Goal: Task Accomplishment & Management: Manage account settings

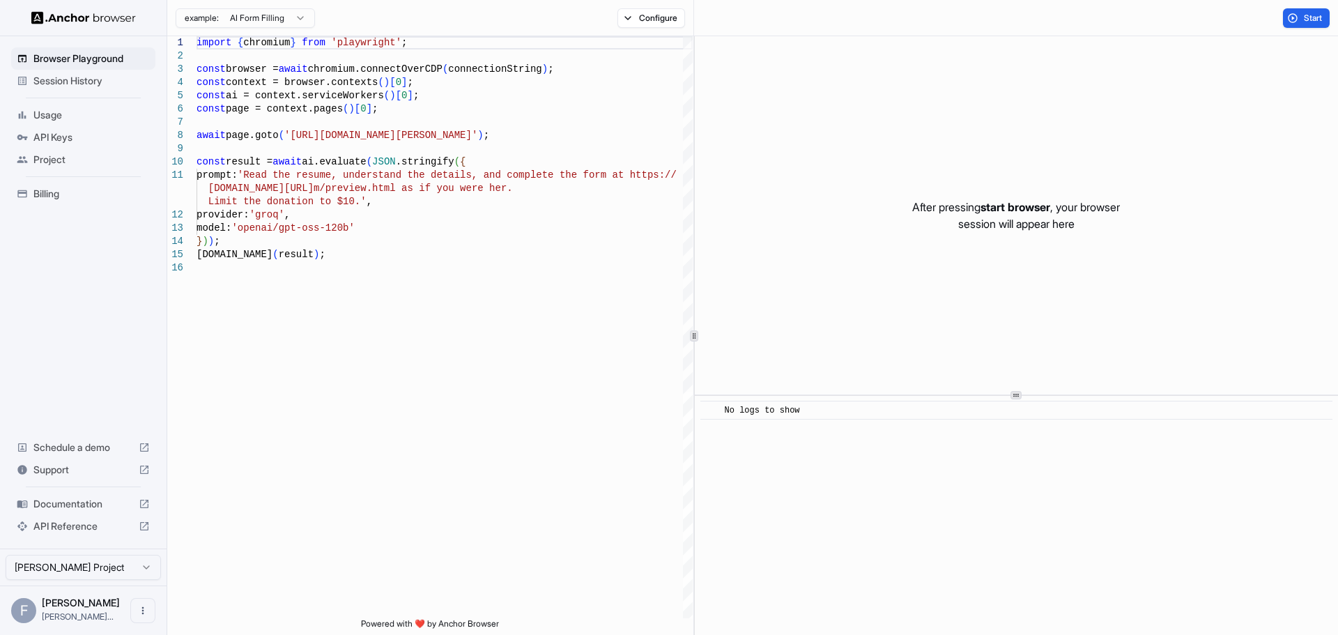
click at [61, 113] on span "Usage" at bounding box center [91, 115] width 116 height 14
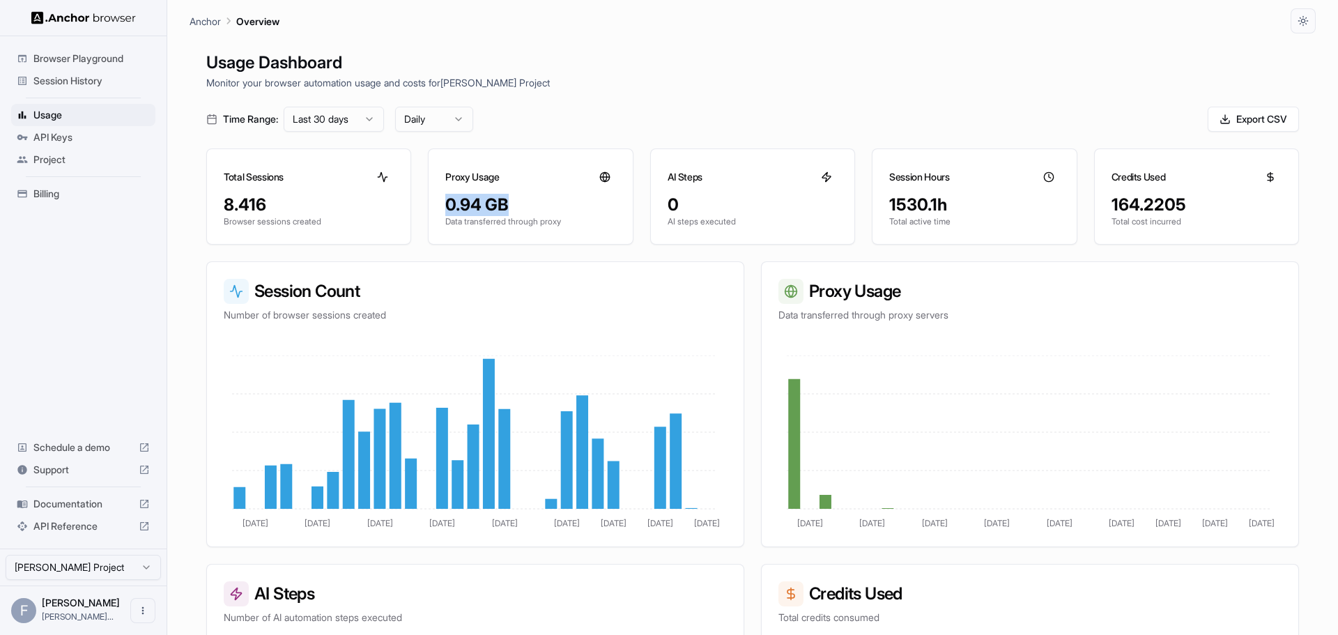
drag, startPoint x: 507, startPoint y: 205, endPoint x: 446, endPoint y: 204, distance: 60.6
click at [446, 204] on div "0.94 GB" at bounding box center [530, 205] width 170 height 22
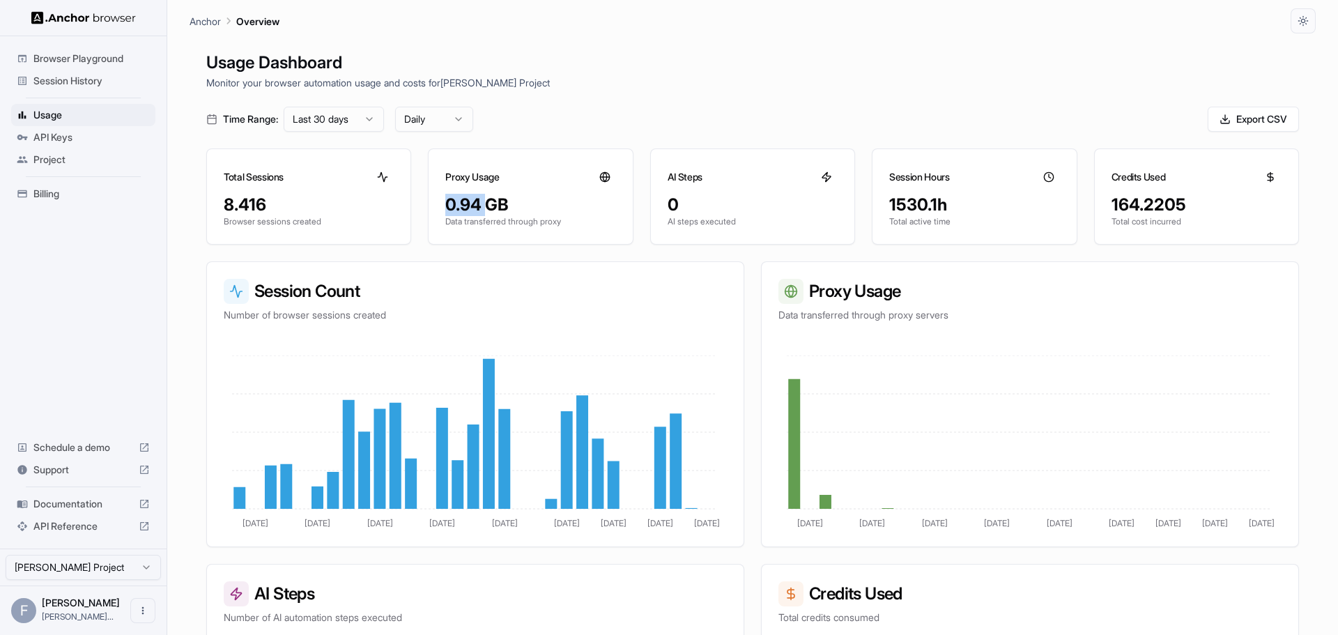
click at [446, 204] on div "0.94 GB" at bounding box center [530, 205] width 170 height 22
click at [473, 201] on div "0.94 GB" at bounding box center [530, 205] width 170 height 22
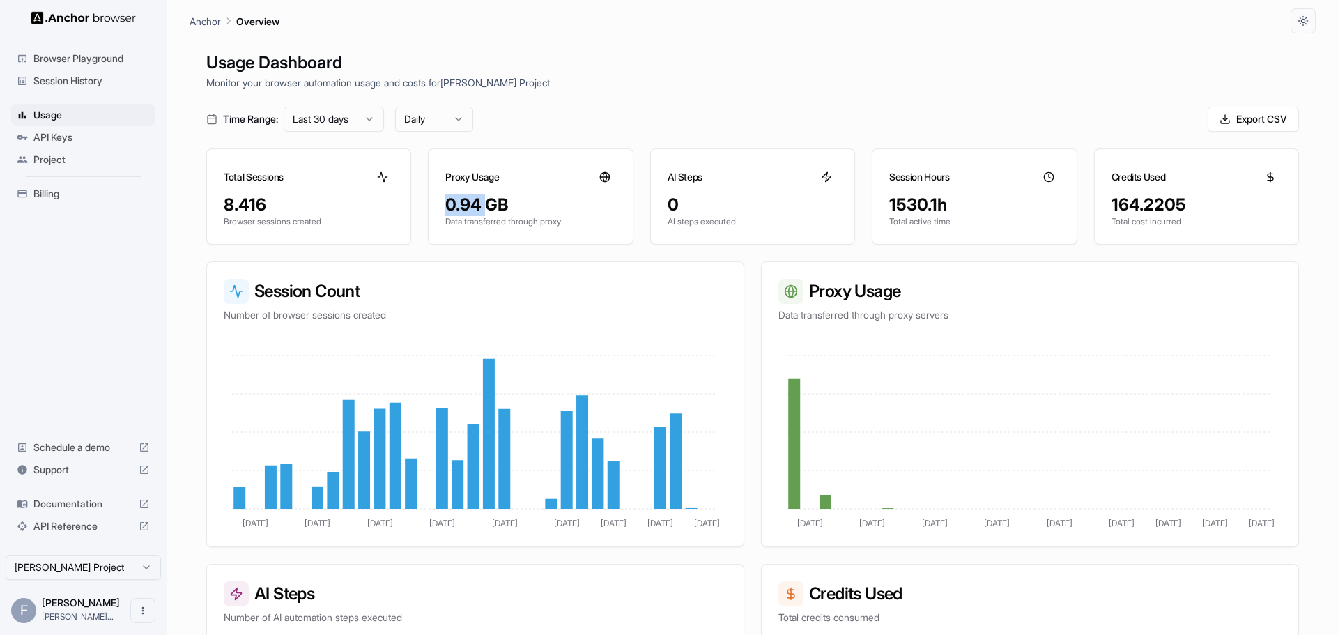
click at [473, 201] on div "0.94 GB" at bounding box center [530, 205] width 170 height 22
click at [469, 199] on div "0.94 GB" at bounding box center [530, 205] width 170 height 22
click at [432, 185] on div "Proxy Usage" at bounding box center [531, 171] width 204 height 45
click at [455, 206] on div "0.94 GB" at bounding box center [530, 205] width 170 height 22
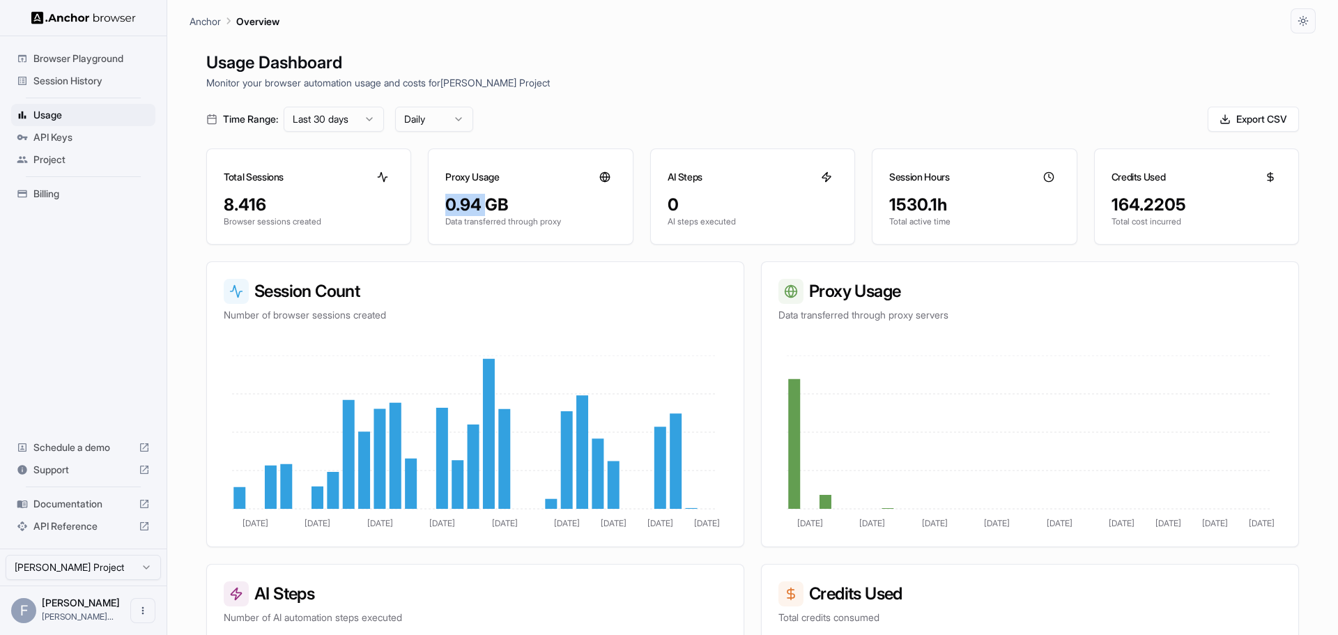
click at [455, 206] on div "0.94 GB" at bounding box center [530, 205] width 170 height 22
drag, startPoint x: 273, startPoint y: 200, endPoint x: 220, endPoint y: 199, distance: 53.7
click at [220, 199] on div "8.416 Browser sessions created" at bounding box center [309, 219] width 204 height 50
copy div "8.416"
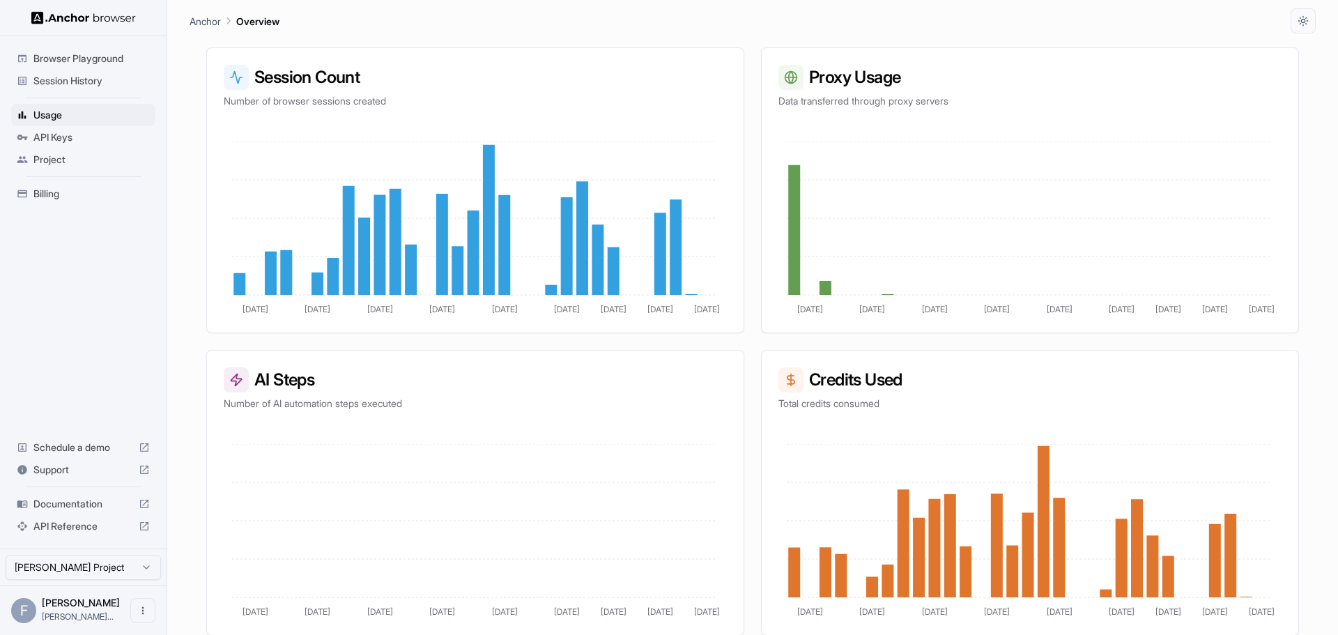
scroll to position [215, 0]
click at [744, 339] on div "Session Count Number of browser sessions created [DATE] Aug [DATE] Aug [DATE] […" at bounding box center [752, 341] width 1093 height 588
click at [47, 197] on span "Billing" at bounding box center [91, 194] width 116 height 14
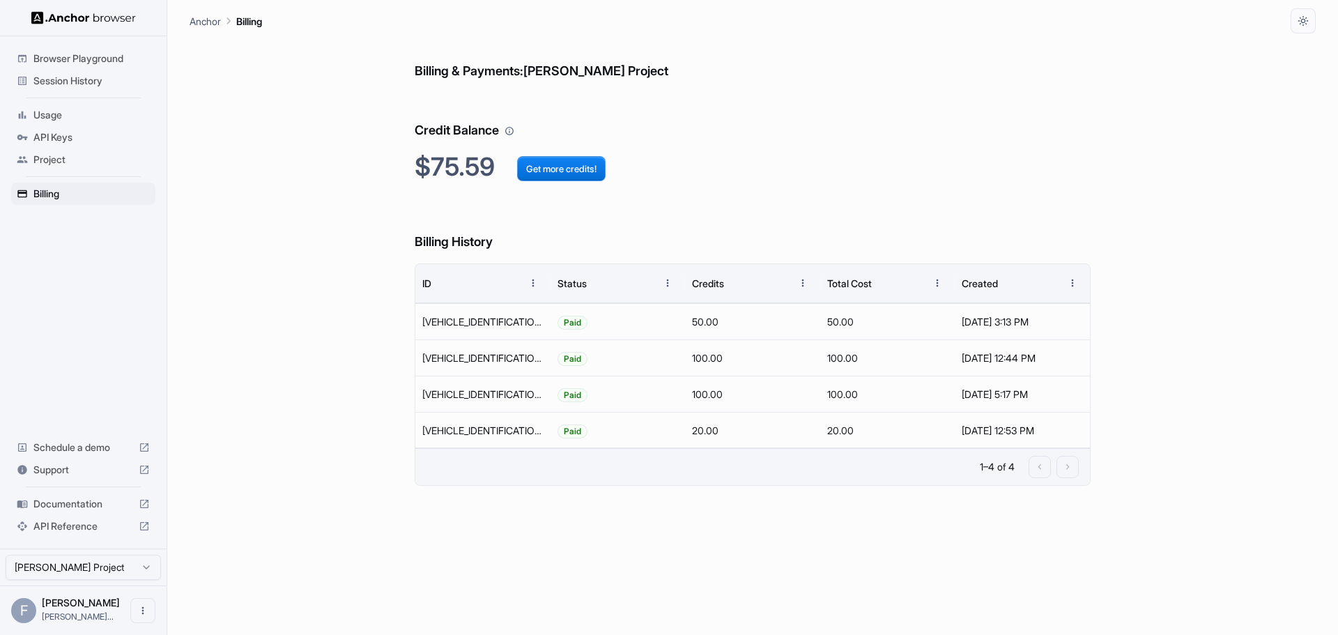
click at [320, 229] on div "Billing & Payments: [PERSON_NAME] Project Credit Balance $75.59 Get more credit…" at bounding box center [753, 334] width 1126 height 602
click at [427, 543] on div "Billing & Payments: [PERSON_NAME] Project Credit Balance $75.59 Get more credit…" at bounding box center [753, 334] width 676 height 602
